Goal: Ask a question

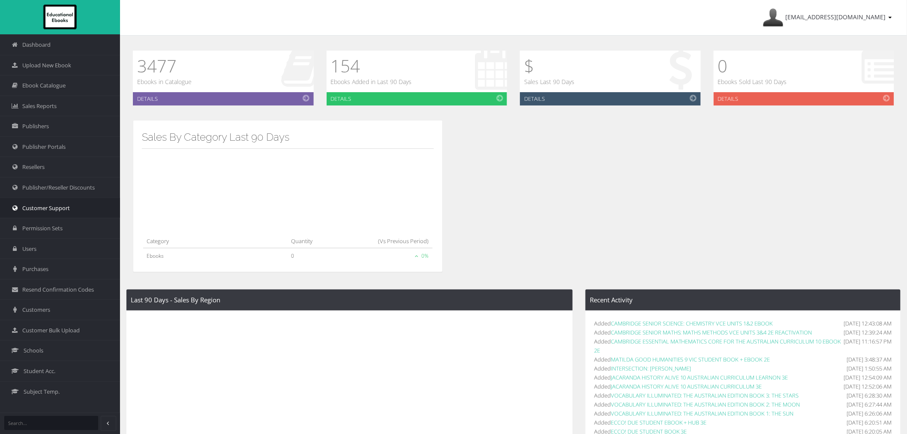
click at [63, 210] on span "Customer Support" at bounding box center [46, 208] width 48 height 8
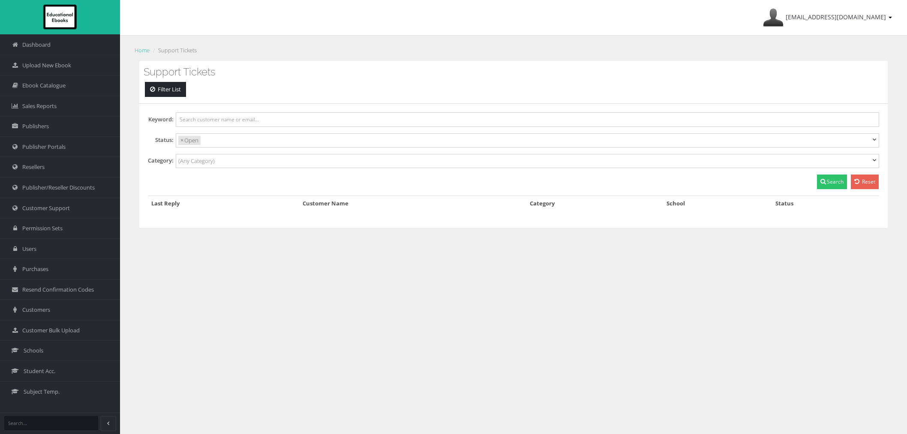
select select
click at [708, 291] on div "ayesha@educationalebooks.com.au My Account Sign Out Home Support Tickets Suppor…" at bounding box center [513, 243] width 787 height 487
select select
drag, startPoint x: 218, startPoint y: 73, endPoint x: 141, endPoint y: 74, distance: 77.2
click at [141, 74] on div "Support Tickets Filter List" at bounding box center [513, 82] width 749 height 43
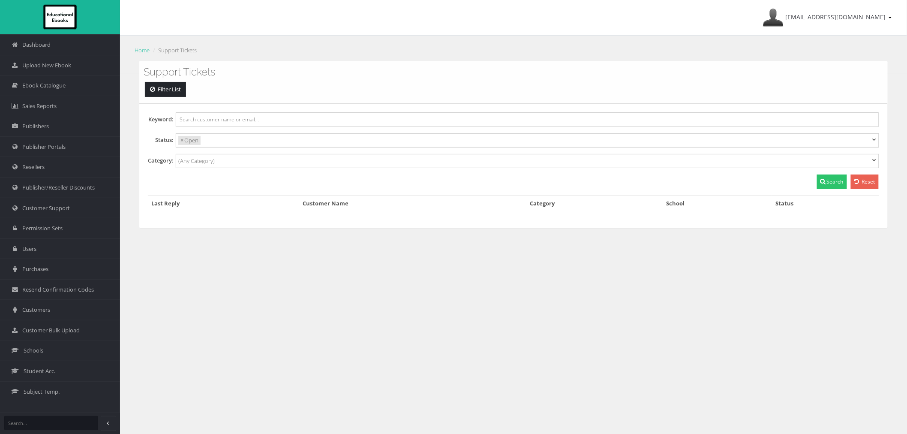
click at [229, 84] on div "Filter List" at bounding box center [514, 90] width 740 height 17
